Goal: Navigation & Orientation: Go to known website

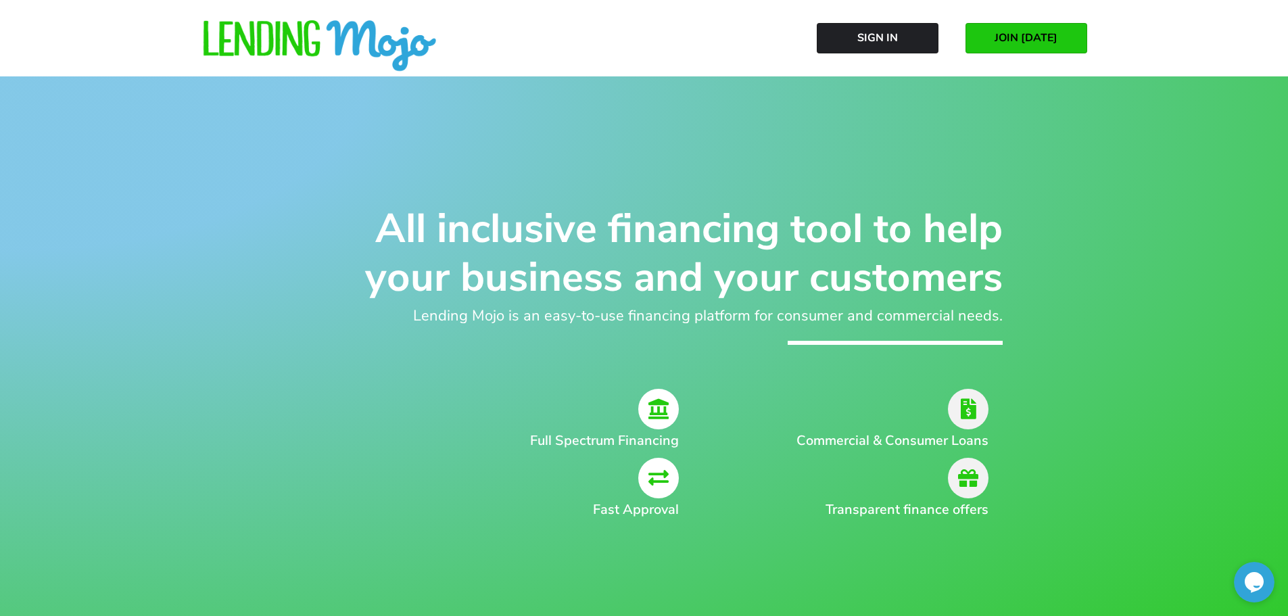
click at [349, 45] on img at bounding box center [319, 46] width 237 height 53
click at [351, 41] on img at bounding box center [319, 46] width 237 height 53
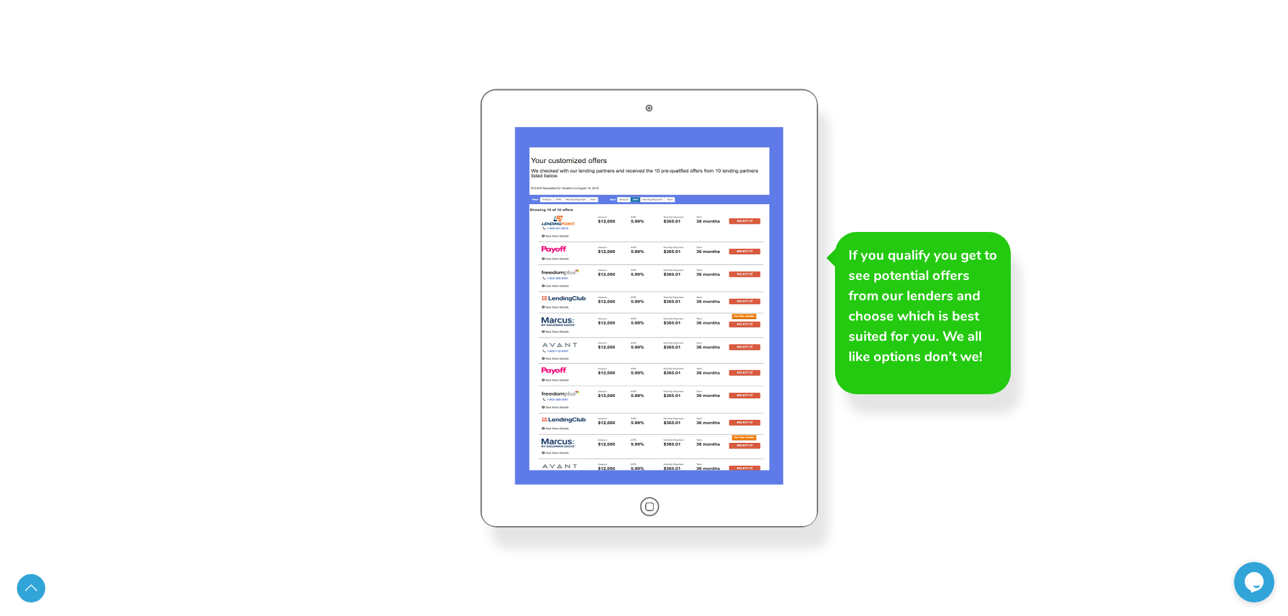
scroll to position [2569, 0]
